Goal: Information Seeking & Learning: Learn about a topic

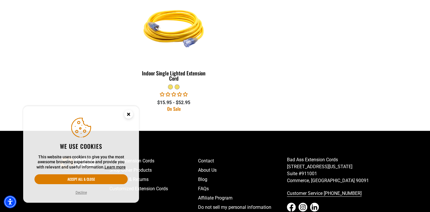
scroll to position [321, 0]
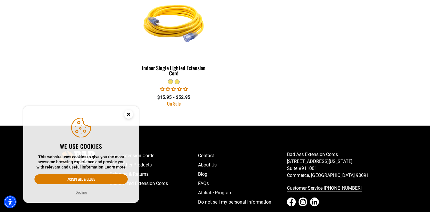
click at [81, 195] on button "Decline" at bounding box center [81, 192] width 15 height 6
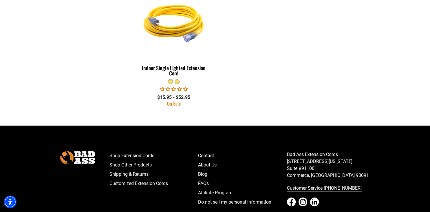
click at [81, 195] on button "Decline" at bounding box center [81, 192] width 15 height 6
click at [213, 164] on link "About Us" at bounding box center [242, 164] width 89 height 9
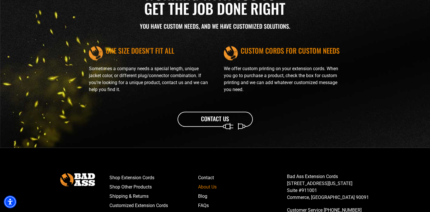
scroll to position [657, 0]
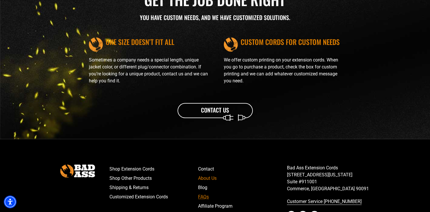
click at [204, 198] on link "FAQs" at bounding box center [242, 196] width 89 height 9
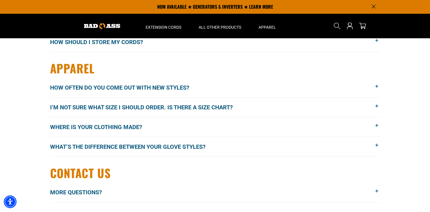
scroll to position [795, 0]
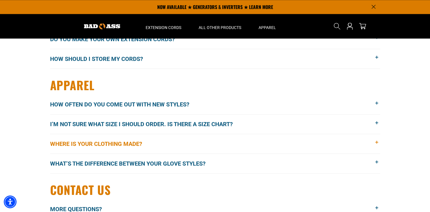
click at [116, 145] on span "Where is your clothing made?" at bounding box center [100, 143] width 101 height 9
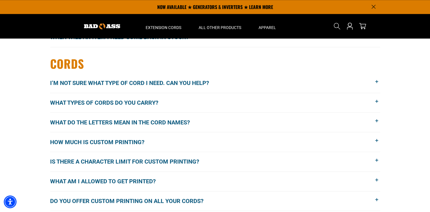
scroll to position [611, 0]
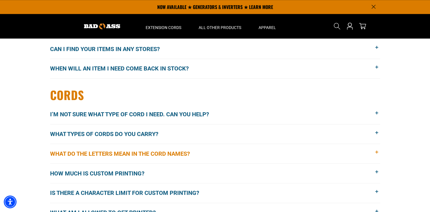
click at [142, 138] on div "How much is shipping? We offer free ground shipping on orders over $99 within t…" at bounding box center [215, 19] width 330 height 848
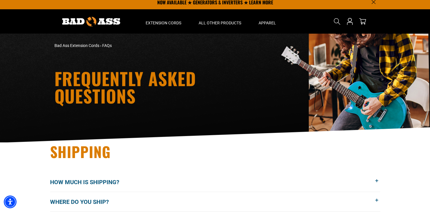
scroll to position [0, 0]
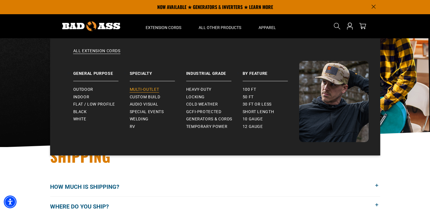
click at [154, 87] on span "Multi-Outlet" at bounding box center [145, 89] width 30 height 5
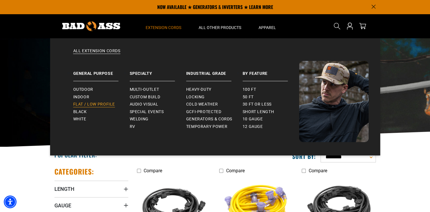
click at [102, 105] on span "Flat / Low Profile" at bounding box center [94, 104] width 42 height 5
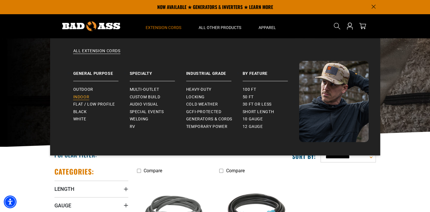
click at [87, 98] on span "Indoor" at bounding box center [81, 96] width 16 height 5
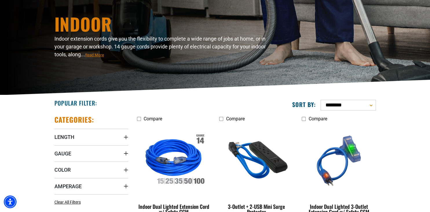
scroll to position [122, 0]
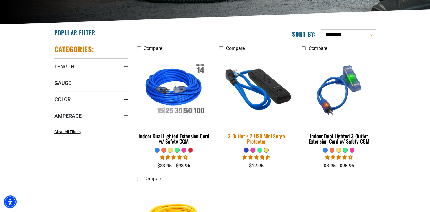
click at [262, 137] on div "3-Outlet + 2-USB Mini Surge Protector" at bounding box center [256, 138] width 74 height 10
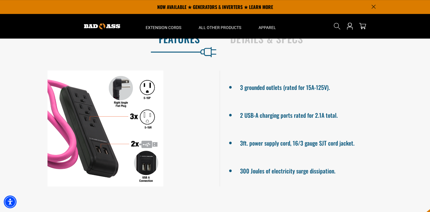
scroll to position [275, 0]
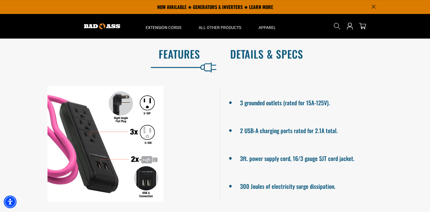
click at [275, 60] on h2 "Details & Specs" at bounding box center [324, 54] width 188 height 12
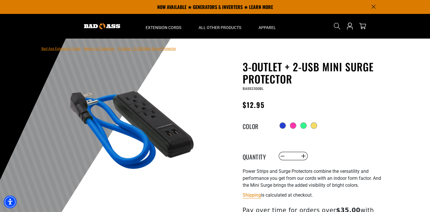
scroll to position [0, 0]
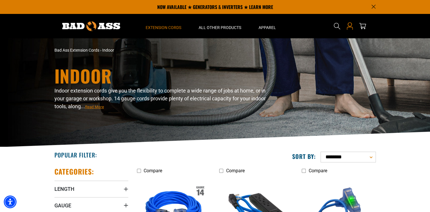
click at [350, 30] on icon "Open this option" at bounding box center [350, 26] width 8 height 8
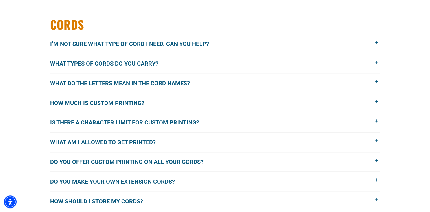
scroll to position [657, 0]
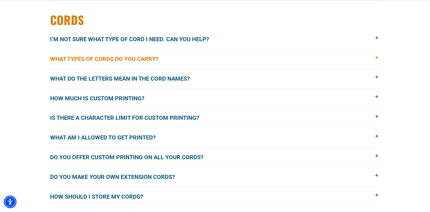
click at [123, 61] on span "What types of cords do you carry?" at bounding box center [108, 58] width 117 height 9
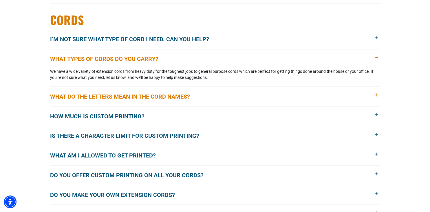
click at [120, 99] on button "What do the letters mean in the cord names?" at bounding box center [215, 96] width 330 height 19
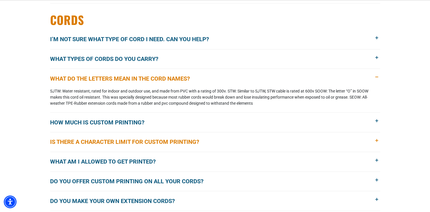
click at [126, 142] on span "Is there a character limit for custom printing?" at bounding box center [129, 141] width 158 height 9
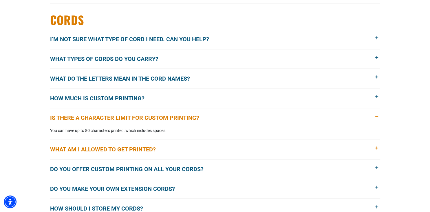
click at [125, 148] on span "What am I allowed to get printed?" at bounding box center [107, 149] width 114 height 9
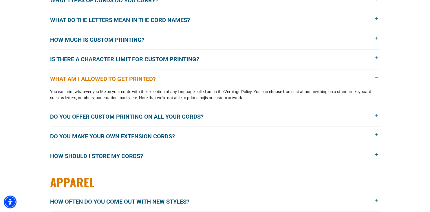
scroll to position [718, 0]
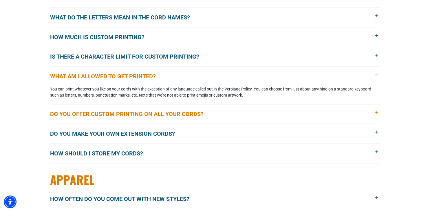
click at [96, 115] on span "Do you offer custom printing on all your cords?" at bounding box center [131, 113] width 162 height 9
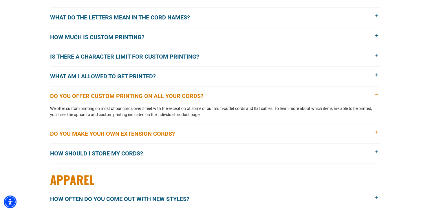
click at [89, 131] on span "Do you make your own extension cords?" at bounding box center [116, 133] width 133 height 9
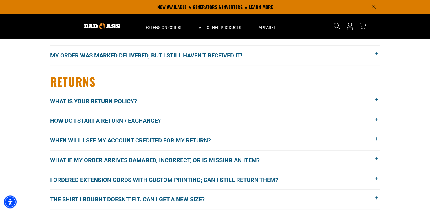
scroll to position [244, 0]
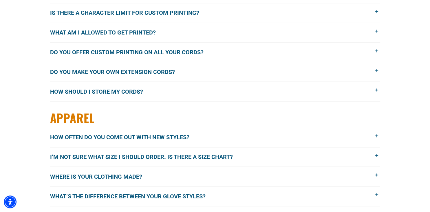
scroll to position [764, 0]
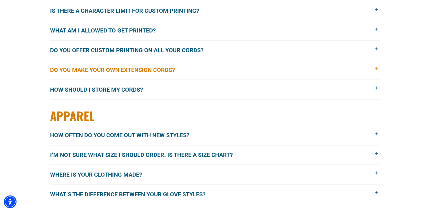
click at [168, 69] on span "Do you make your own extension cords?" at bounding box center [116, 70] width 133 height 9
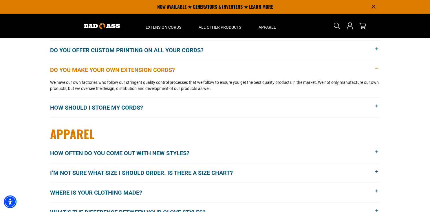
scroll to position [748, 0]
